Goal: Task Accomplishment & Management: Use online tool/utility

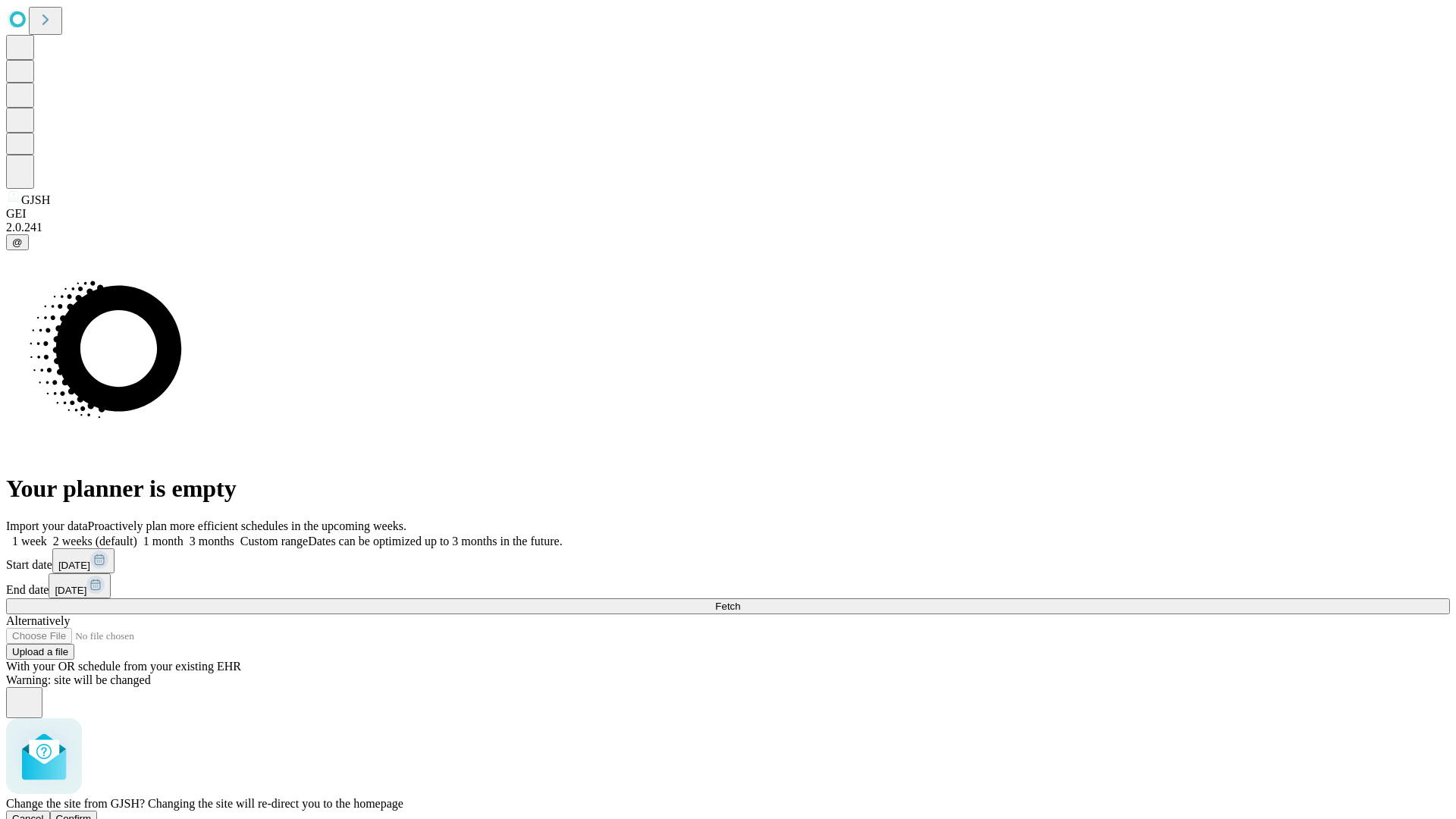
click at [92, 813] on span "Confirm" at bounding box center [74, 818] width 36 height 12
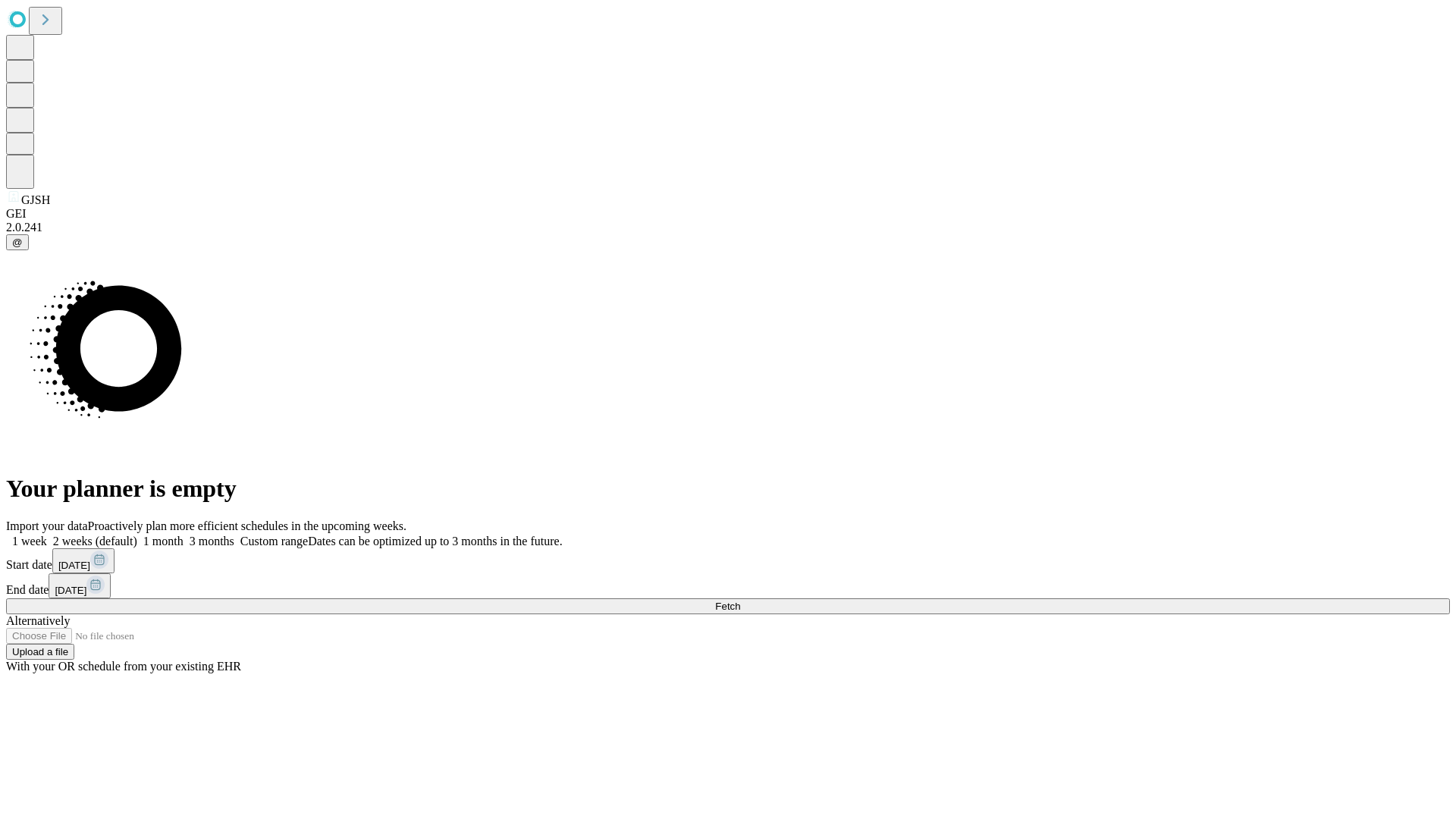
click at [47, 535] on label "1 week" at bounding box center [26, 541] width 41 height 13
click at [740, 601] on span "Fetch" at bounding box center [728, 606] width 25 height 12
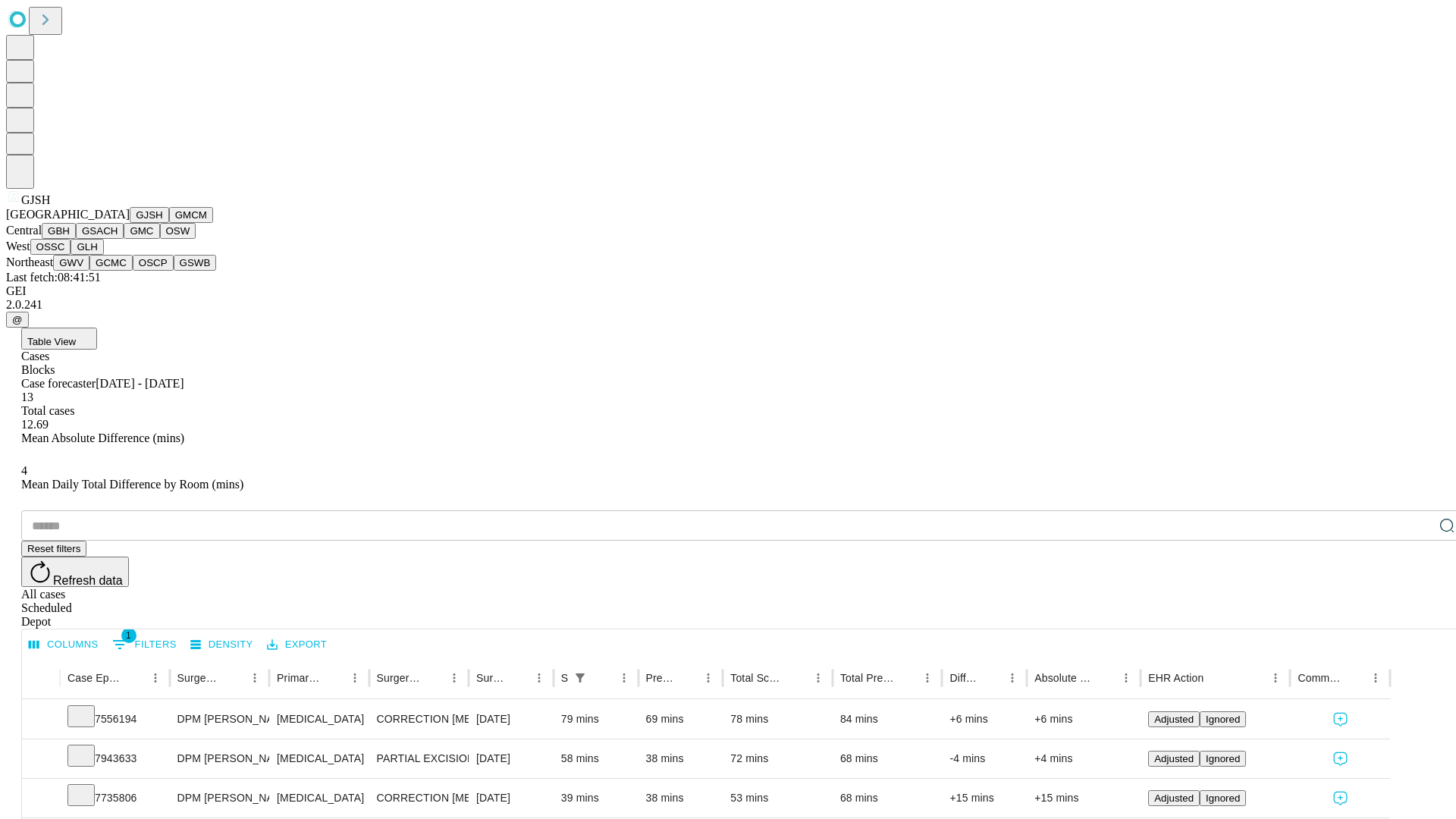
click at [169, 223] on button "GMCM" at bounding box center [190, 214] width 44 height 16
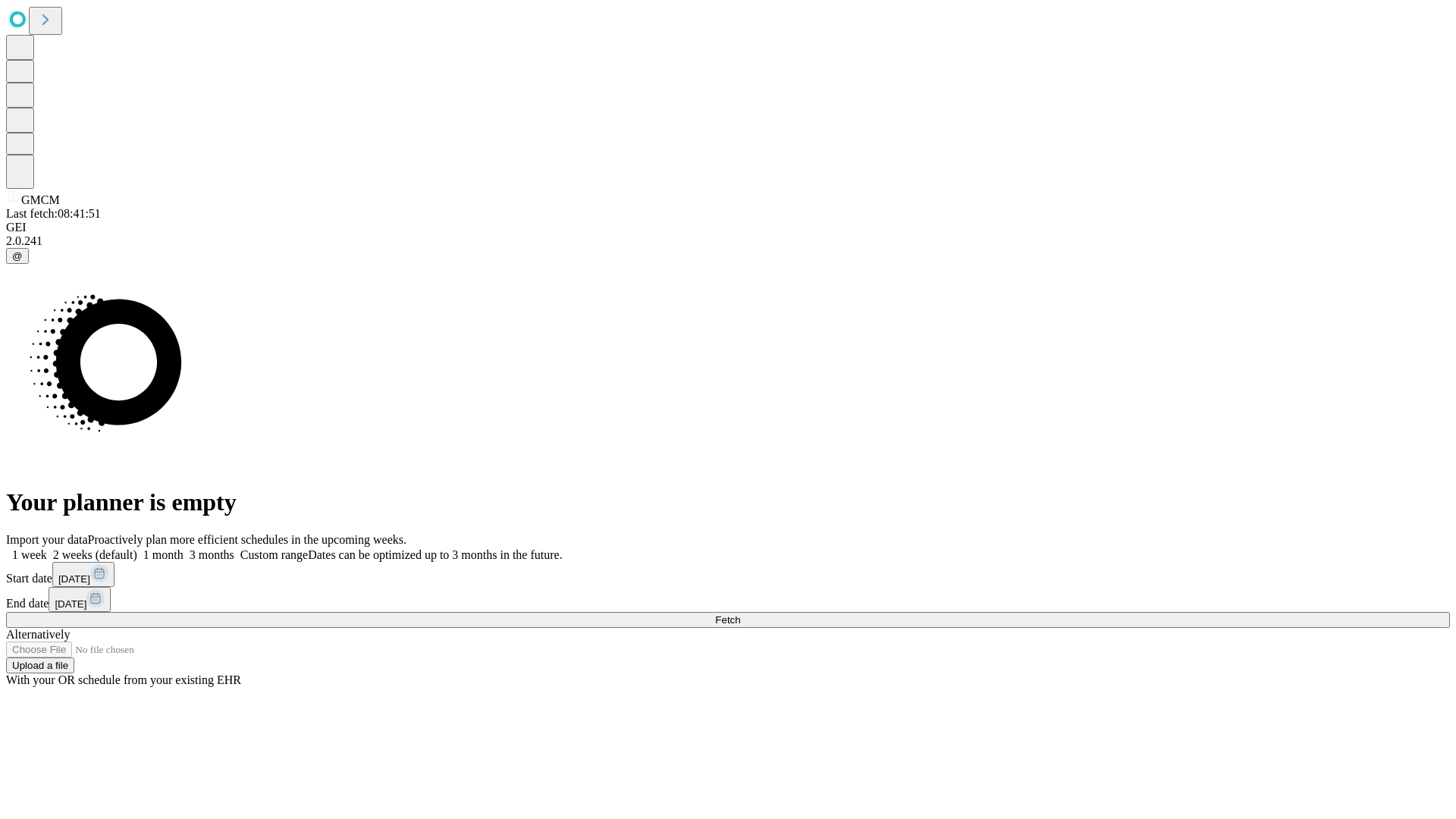
click at [47, 548] on label "1 week" at bounding box center [26, 554] width 41 height 13
click at [740, 615] on span "Fetch" at bounding box center [728, 620] width 25 height 12
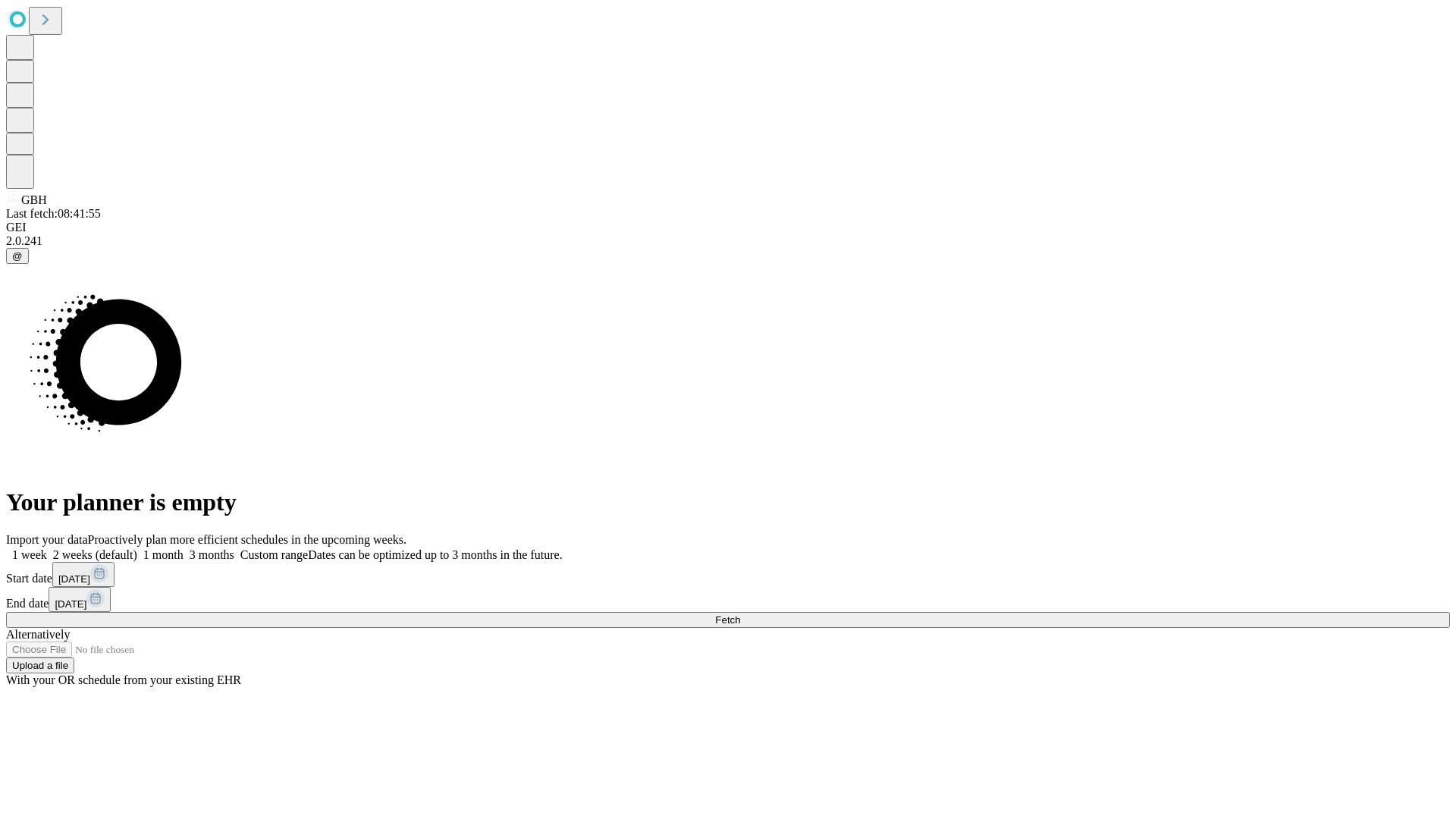
click at [47, 548] on label "1 week" at bounding box center [26, 554] width 41 height 13
click at [740, 615] on span "Fetch" at bounding box center [728, 620] width 25 height 12
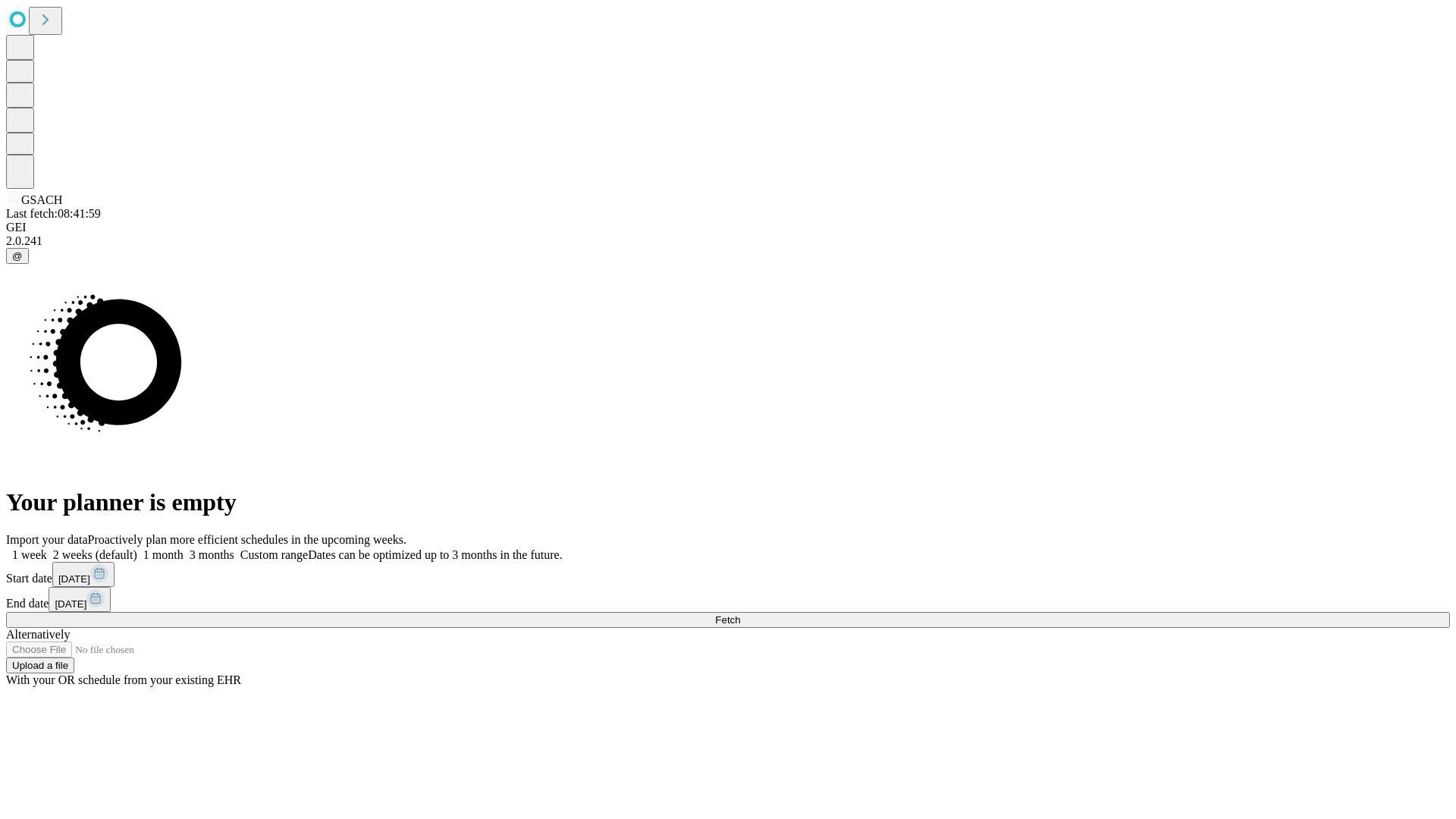
click at [47, 548] on label "1 week" at bounding box center [26, 554] width 41 height 13
click at [740, 615] on span "Fetch" at bounding box center [728, 620] width 25 height 12
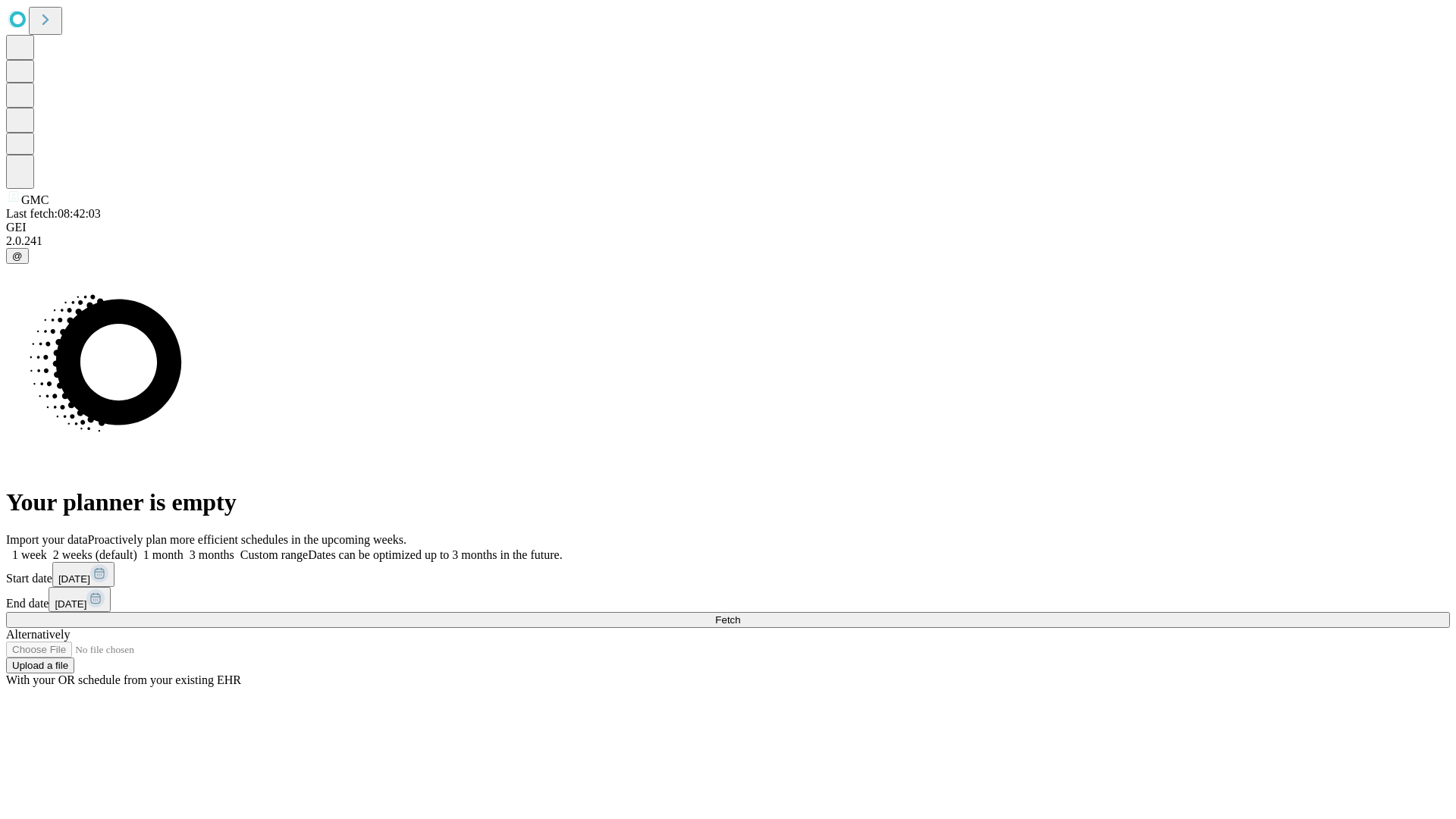
click at [740, 615] on span "Fetch" at bounding box center [728, 620] width 25 height 12
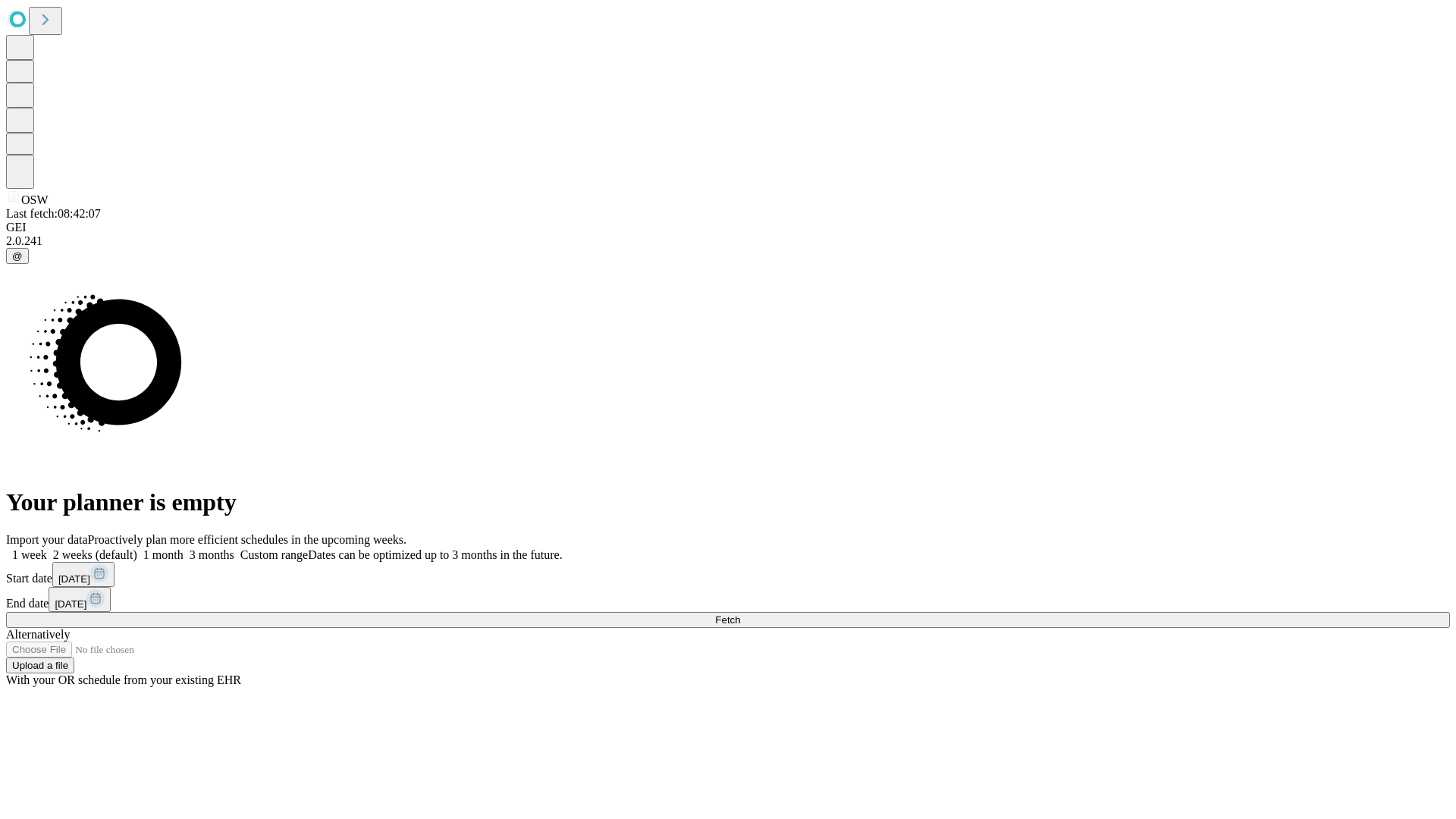
click at [740, 615] on span "Fetch" at bounding box center [728, 620] width 25 height 12
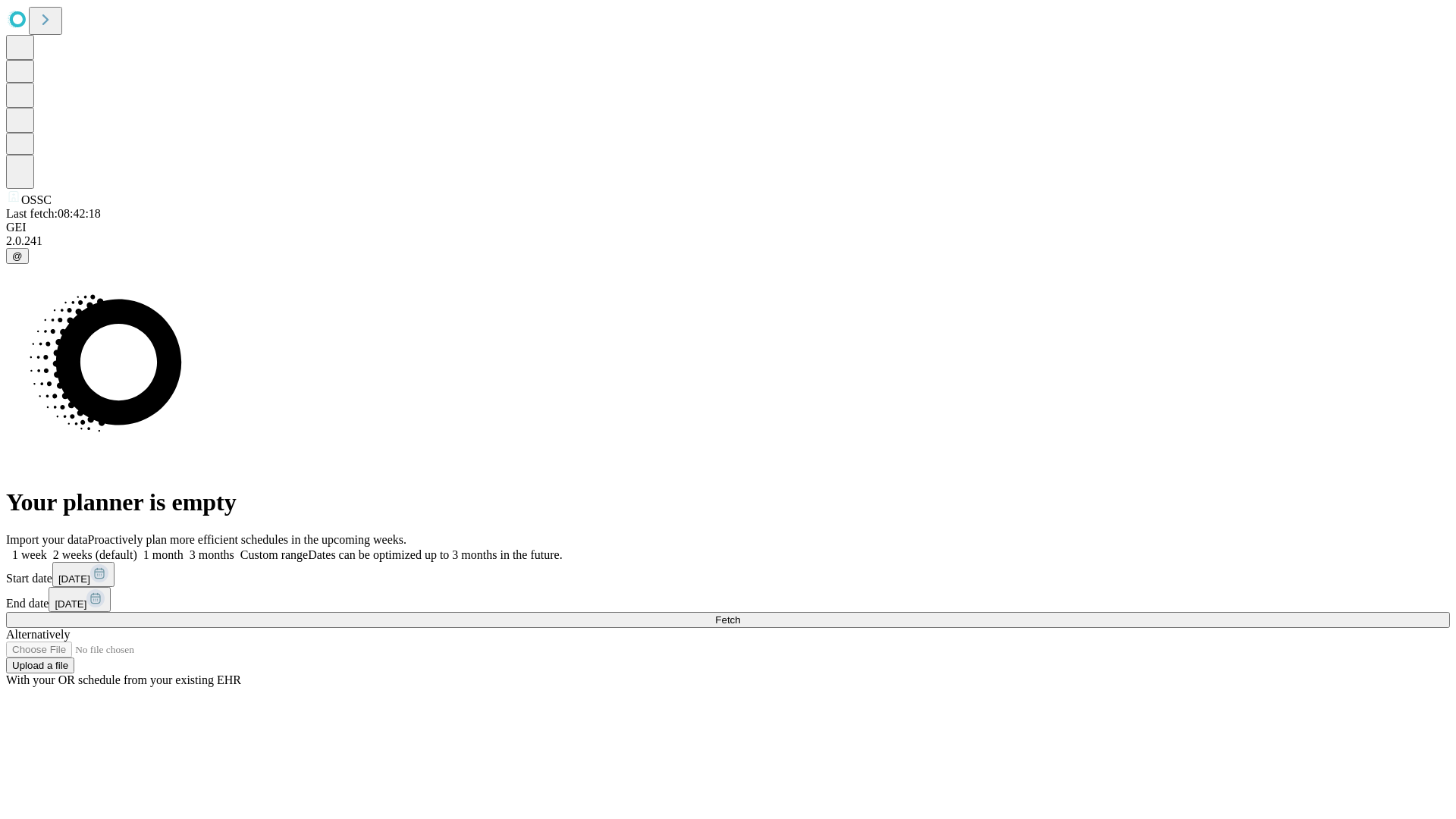
click at [47, 548] on label "1 week" at bounding box center [26, 554] width 41 height 13
click at [740, 615] on span "Fetch" at bounding box center [728, 620] width 25 height 12
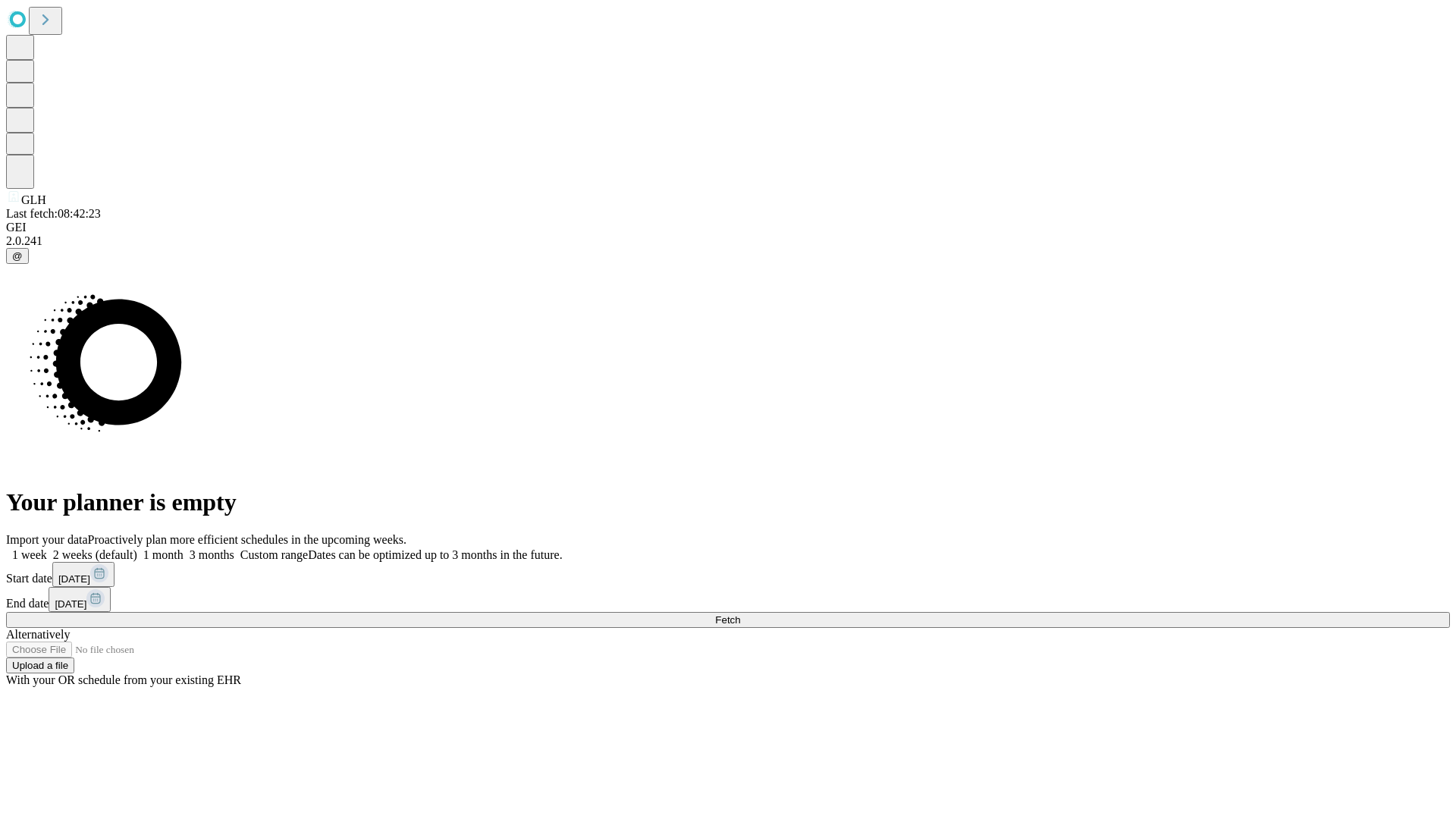
click at [47, 548] on label "1 week" at bounding box center [26, 554] width 41 height 13
click at [740, 615] on span "Fetch" at bounding box center [728, 620] width 25 height 12
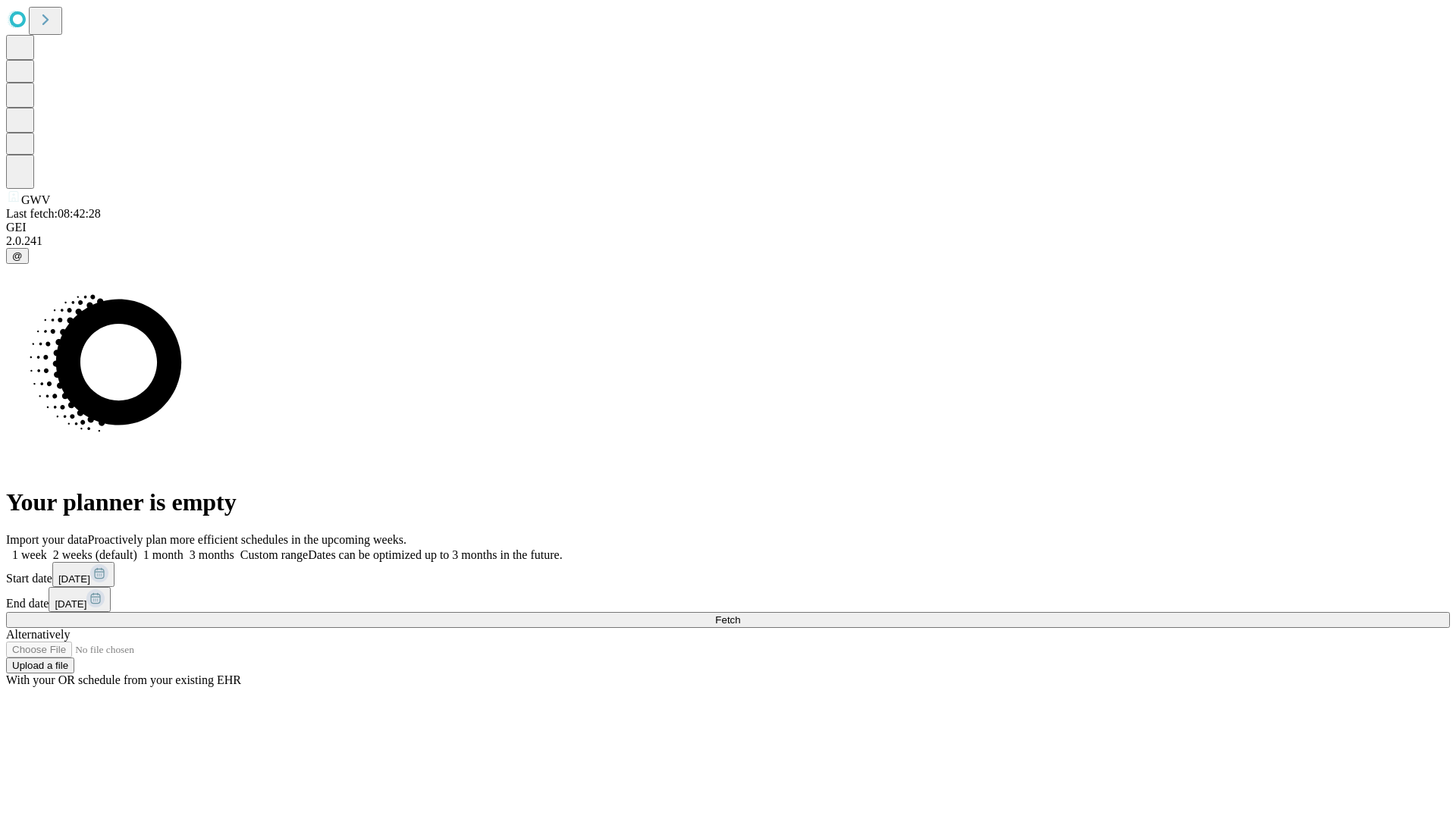
click at [47, 548] on label "1 week" at bounding box center [26, 554] width 41 height 13
click at [740, 615] on span "Fetch" at bounding box center [728, 620] width 25 height 12
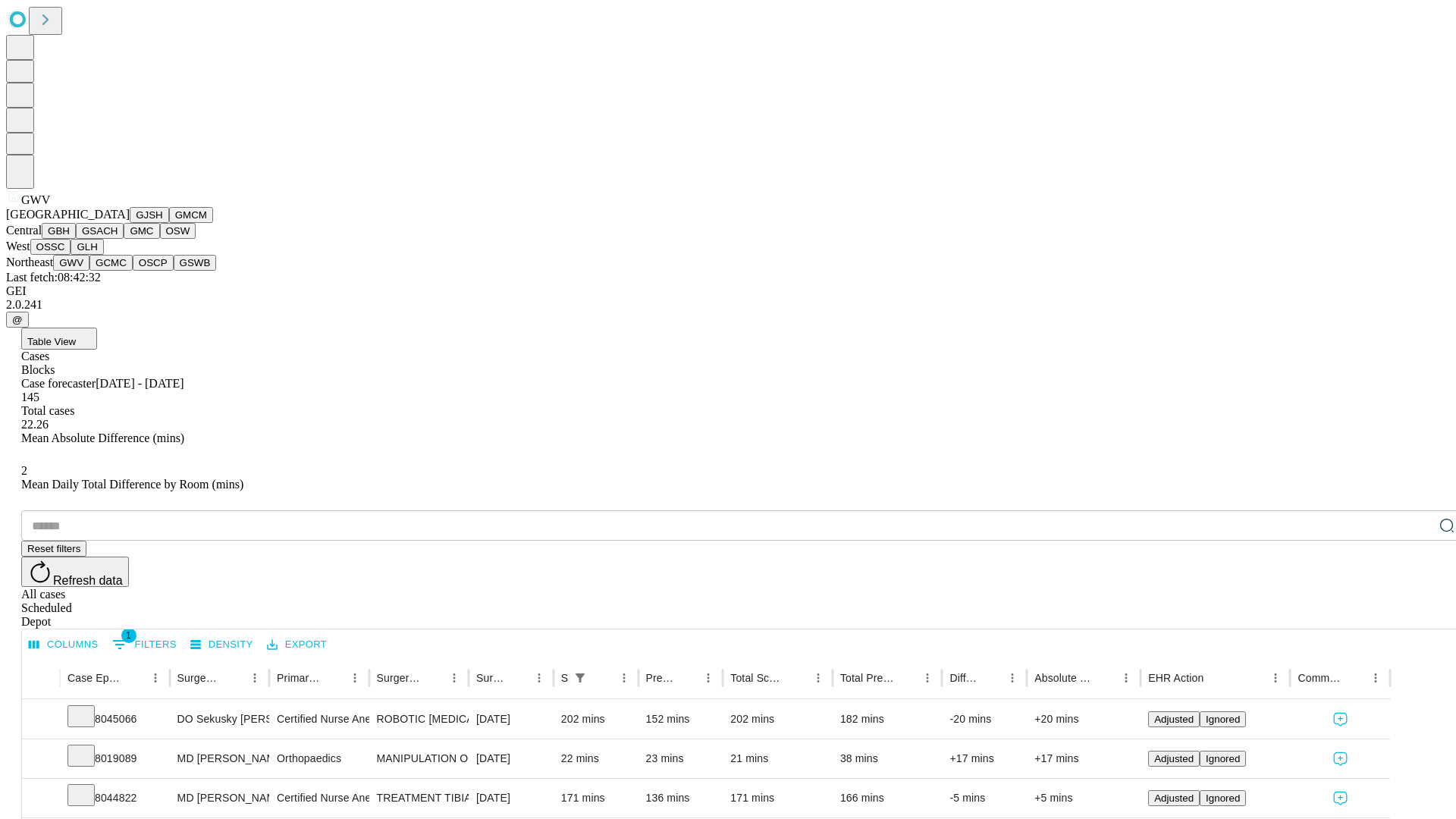
click at [118, 271] on button "GCMC" at bounding box center [111, 262] width 43 height 16
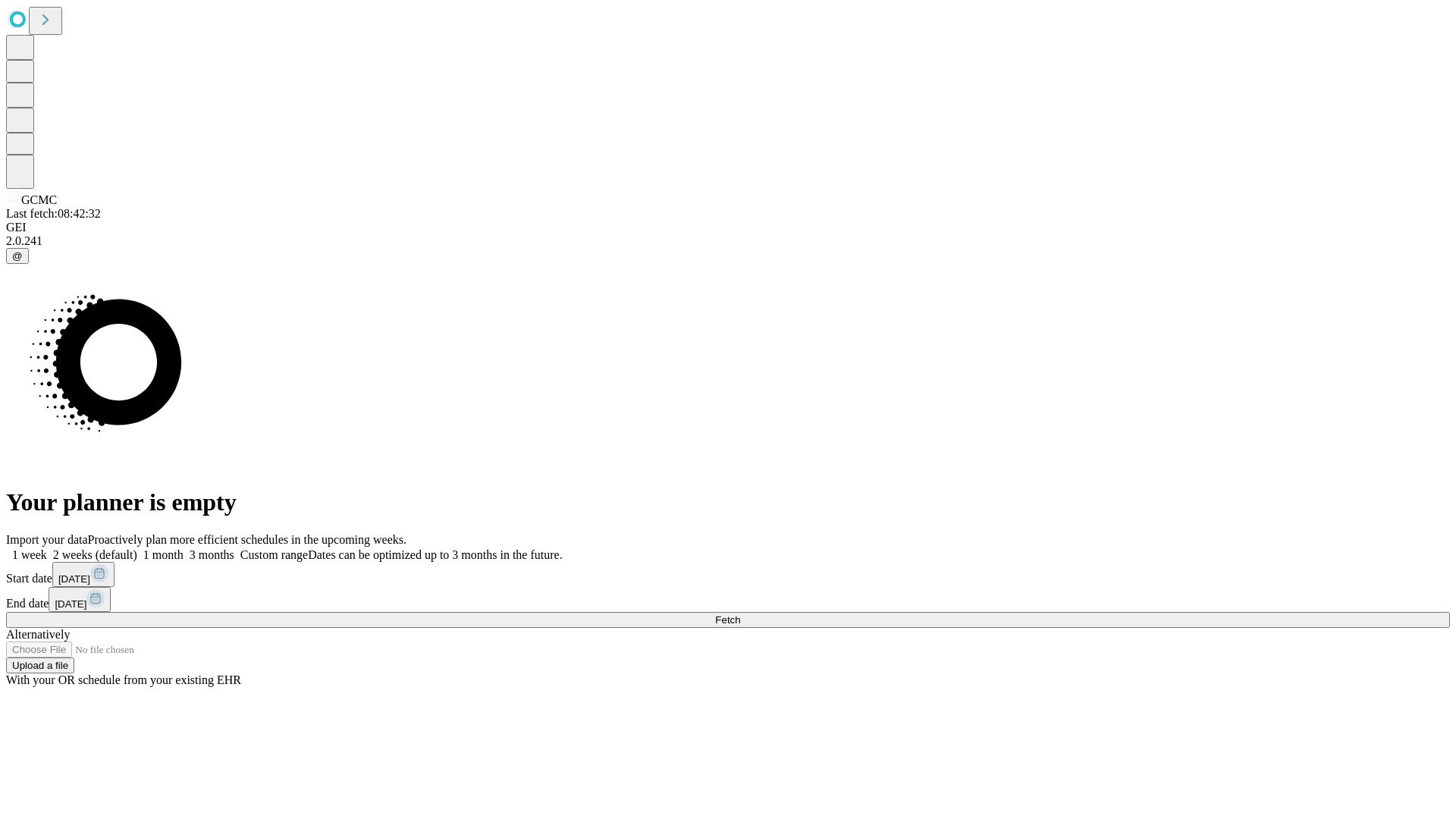
click at [47, 548] on label "1 week" at bounding box center [26, 554] width 41 height 13
click at [740, 615] on span "Fetch" at bounding box center [728, 620] width 25 height 12
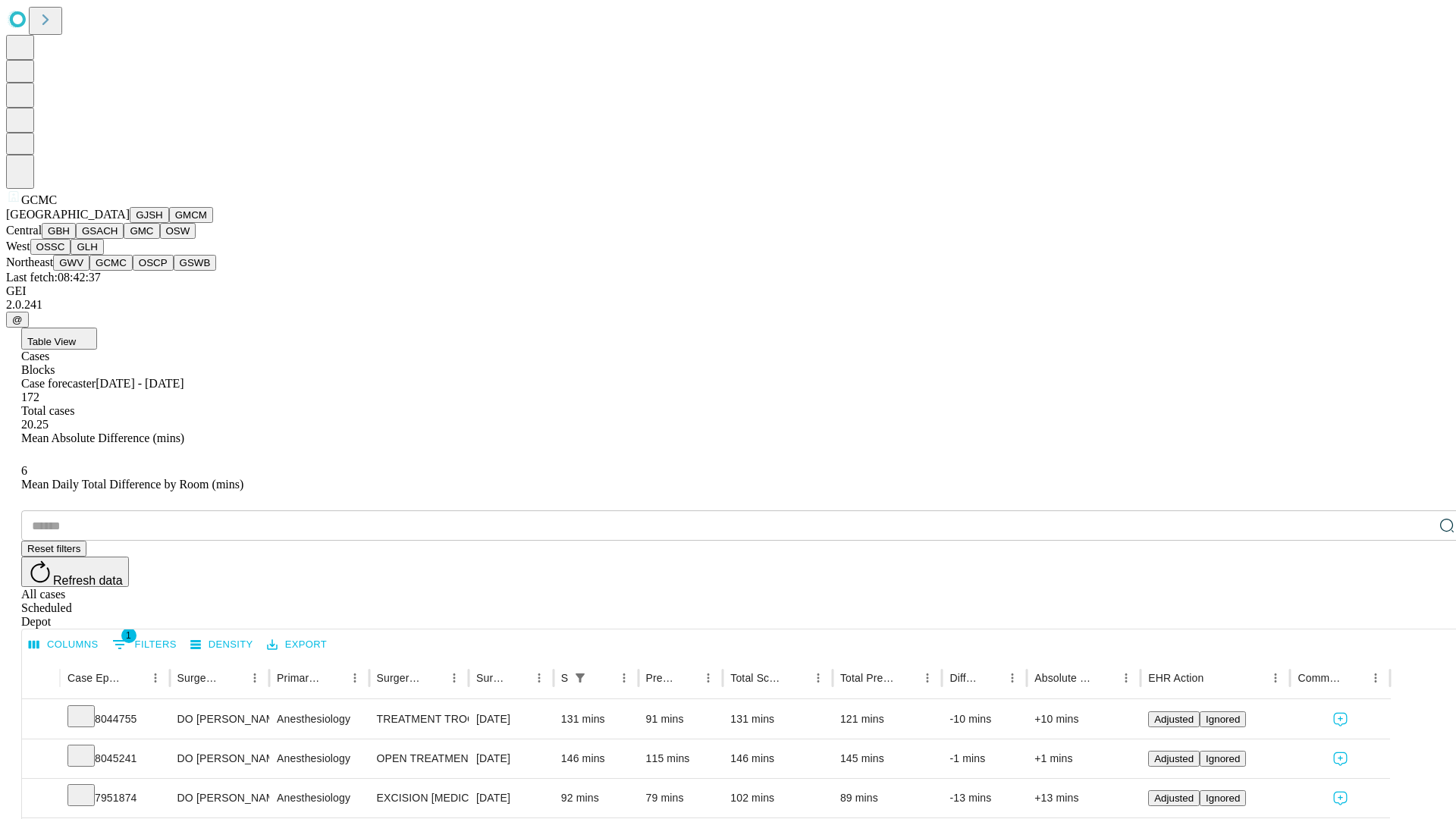
click at [132, 271] on button "OSCP" at bounding box center [152, 262] width 41 height 16
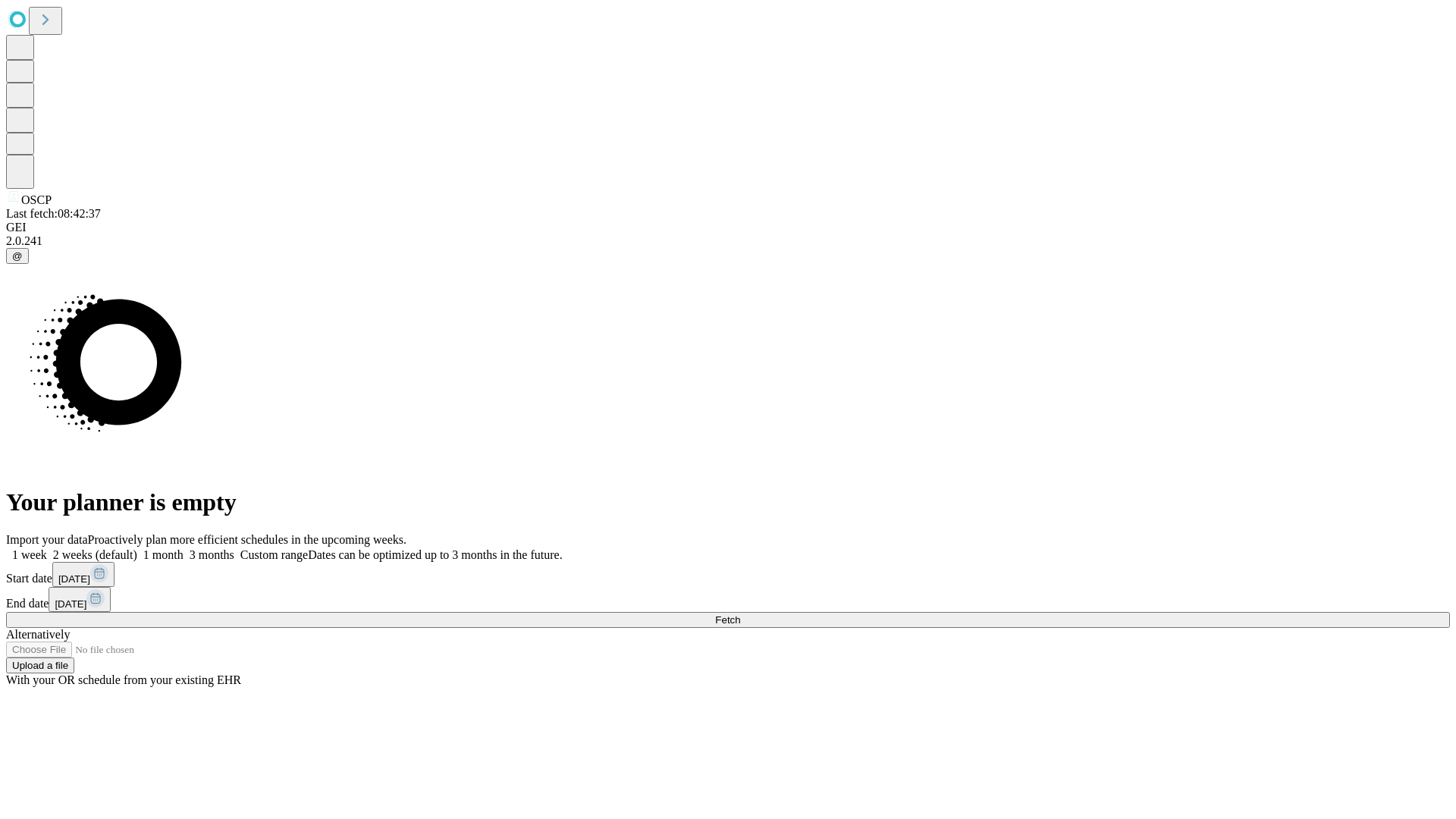
click at [47, 548] on label "1 week" at bounding box center [26, 554] width 41 height 13
click at [740, 615] on span "Fetch" at bounding box center [728, 620] width 25 height 12
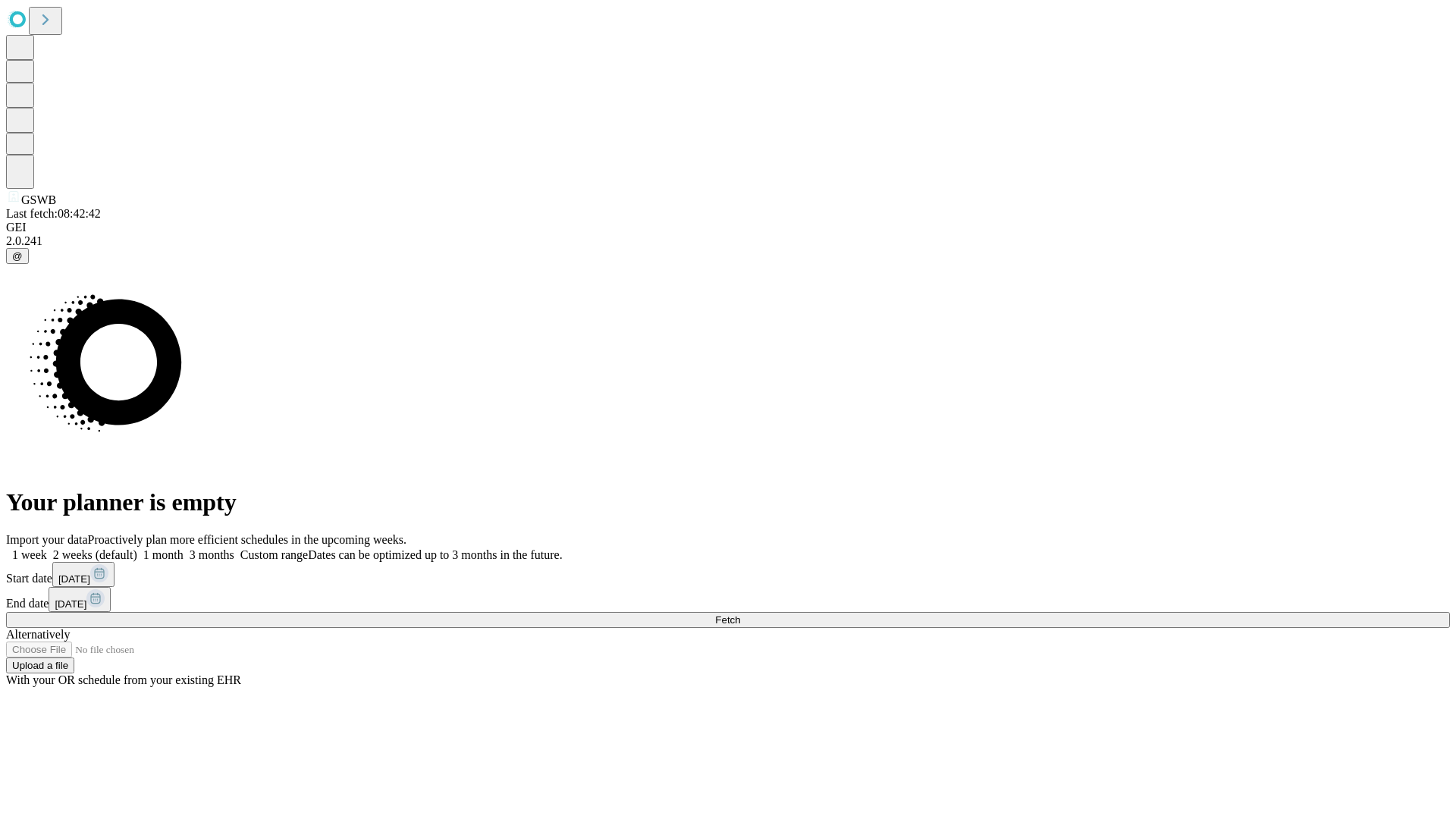
click at [47, 548] on label "1 week" at bounding box center [26, 554] width 41 height 13
click at [740, 615] on span "Fetch" at bounding box center [728, 620] width 25 height 12
